Goal: Transaction & Acquisition: Subscribe to service/newsletter

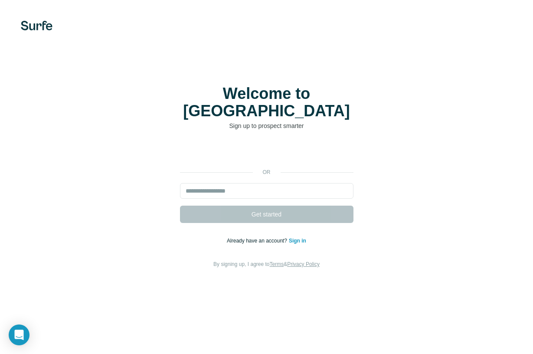
click at [268, 145] on div "Sign in with Google. Opens in new tab" at bounding box center [266, 152] width 173 height 19
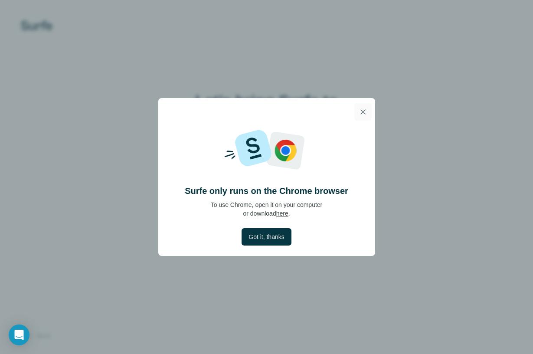
click at [366, 116] on icon "button" at bounding box center [362, 111] width 9 height 9
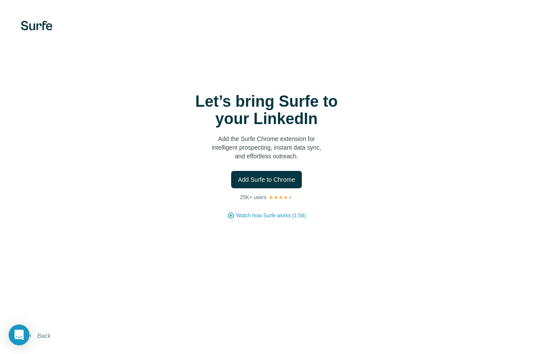
click at [46, 332] on button "Back" at bounding box center [39, 336] width 36 height 16
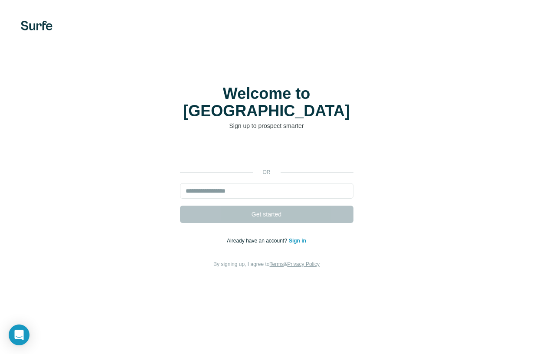
click at [47, 332] on div "Welcome to Surfe Sign up to prospect smarter or Get started Already have an acc…" at bounding box center [266, 177] width 533 height 354
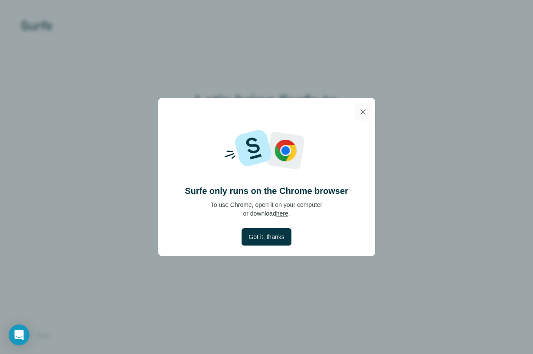
click at [368, 117] on button "button" at bounding box center [362, 111] width 17 height 17
